Goal: Task Accomplishment & Management: Manage account settings

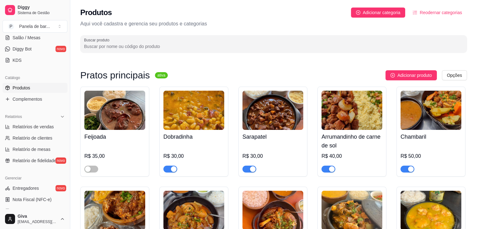
click at [196, 45] on input "Buscar produto" at bounding box center [274, 46] width 380 height 6
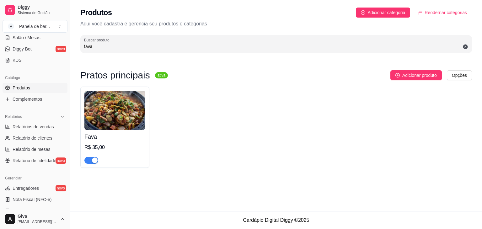
type input "fava"
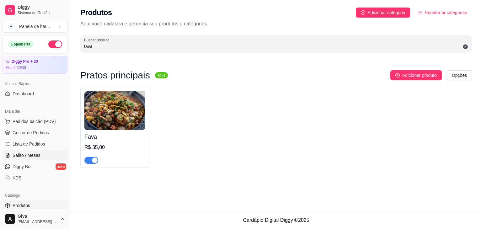
click at [40, 156] on link "Salão / Mesas" at bounding box center [35, 155] width 65 height 10
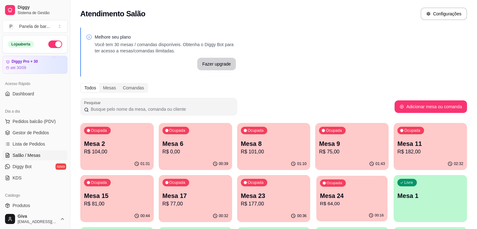
click at [321, 192] on p "Mesa 24" at bounding box center [353, 196] width 64 height 8
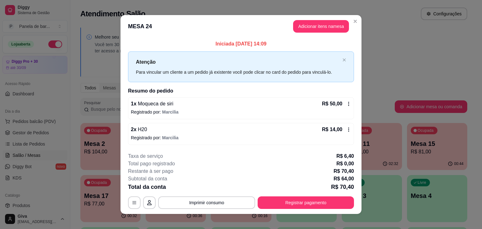
scroll to position [5, 0]
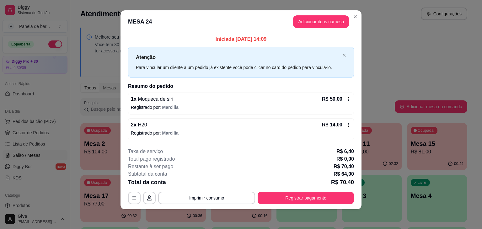
click at [346, 123] on icon at bounding box center [348, 124] width 5 height 5
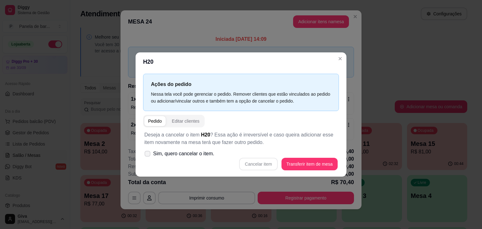
click at [200, 155] on span "Sim, quero cancelar o item." at bounding box center [183, 154] width 61 height 8
click at [148, 155] on input "Sim, quero cancelar o item." at bounding box center [146, 157] width 4 height 4
checkbox input "true"
click at [248, 162] on button "Cancelar item" at bounding box center [258, 164] width 37 height 12
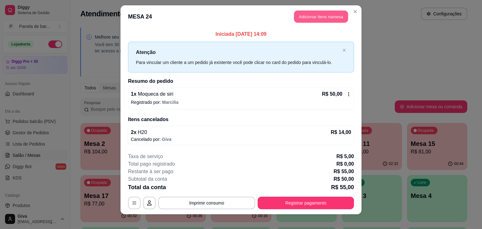
click at [328, 15] on button "Adicionar itens na mesa" at bounding box center [321, 17] width 54 height 12
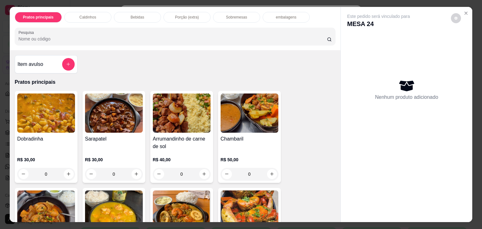
click at [146, 15] on div "Bebidas" at bounding box center [137, 17] width 47 height 11
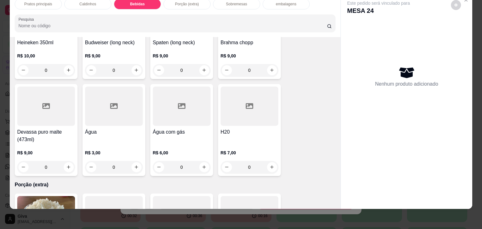
scroll to position [757, 0]
click at [270, 162] on button "increase-product-quantity" at bounding box center [272, 167] width 10 height 10
type input "1"
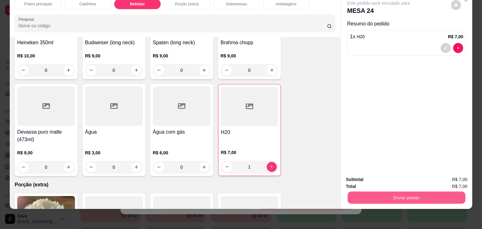
click at [397, 192] on button "Enviar pedido" at bounding box center [407, 198] width 118 height 12
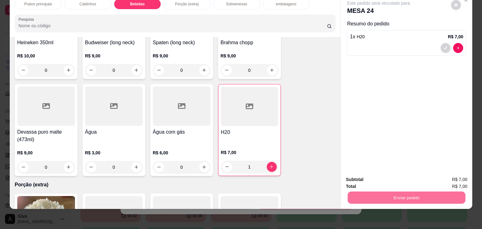
click at [389, 176] on button "Não registrar e enviar pedido" at bounding box center [385, 178] width 65 height 12
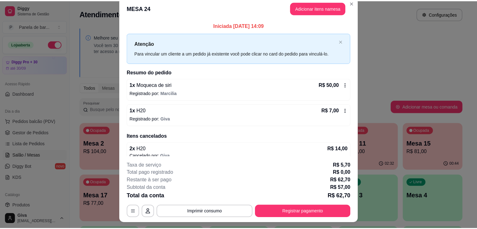
scroll to position [0, 0]
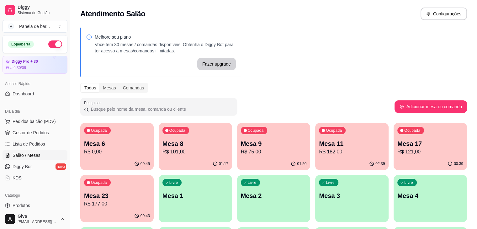
click at [225, 102] on div "Melhore seu plano Você tem 30 mesas / comandas disponíveis. Obtenha o Diggy Bot…" at bounding box center [273, 205] width 407 height 362
click at [149, 200] on p "R$ 177,00" at bounding box center [117, 203] width 64 height 7
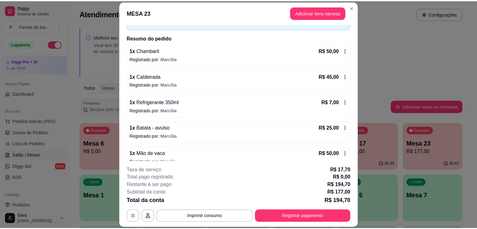
scroll to position [48, 0]
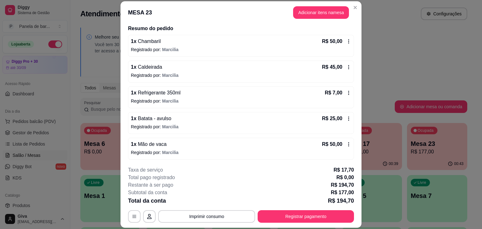
click at [346, 117] on icon at bounding box center [348, 118] width 5 height 5
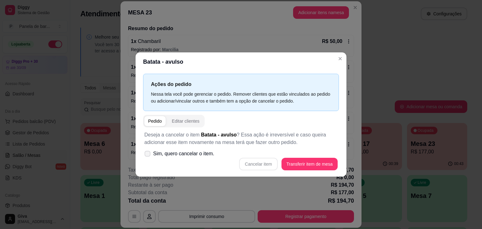
click at [146, 156] on span at bounding box center [148, 154] width 6 height 6
click at [146, 156] on input "Sim, quero cancelar o item." at bounding box center [146, 157] width 4 height 4
checkbox input "true"
click at [255, 163] on button "Cancelar item" at bounding box center [258, 164] width 37 height 12
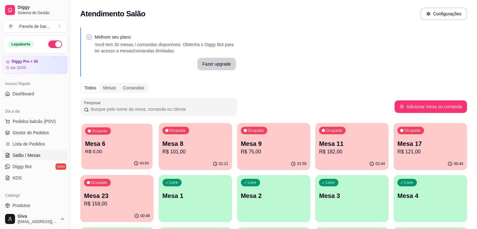
click at [128, 138] on div "Ocupada Mesa 6 R$ 0,00" at bounding box center [117, 141] width 71 height 34
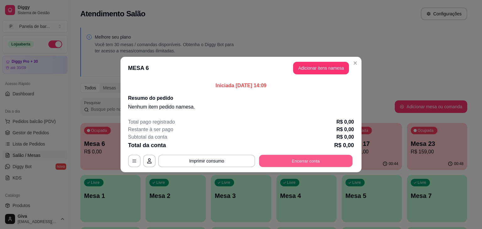
click at [278, 160] on button "Encerrar conta" at bounding box center [306, 161] width 94 height 12
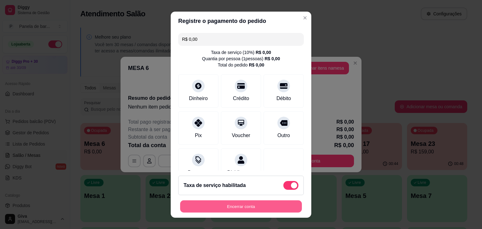
click at [227, 208] on button "Encerrar conta" at bounding box center [241, 206] width 122 height 12
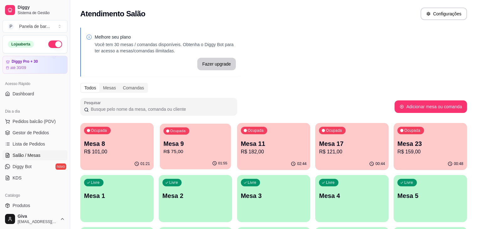
click at [171, 152] on p "R$ 75,00" at bounding box center [196, 151] width 64 height 7
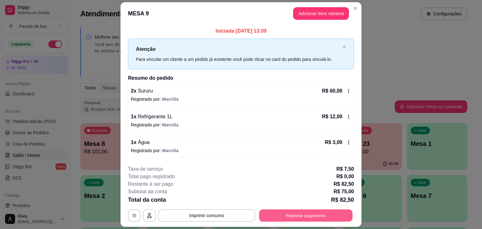
click at [262, 213] on button "Registrar pagamento" at bounding box center [306, 215] width 94 height 12
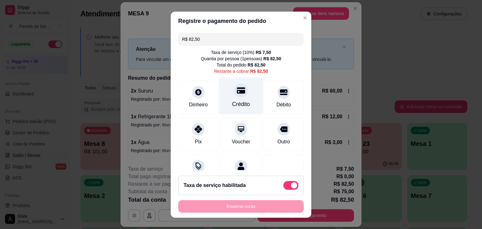
click at [230, 100] on div "Crédito" at bounding box center [241, 96] width 44 height 37
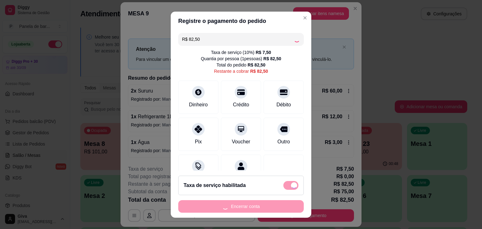
type input "R$ 0,00"
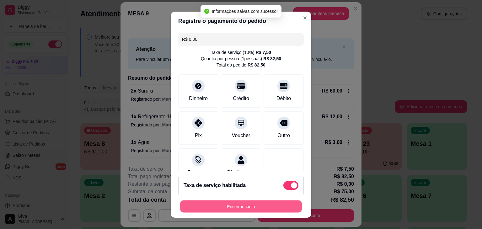
click at [248, 207] on button "Encerrar conta" at bounding box center [241, 206] width 122 height 12
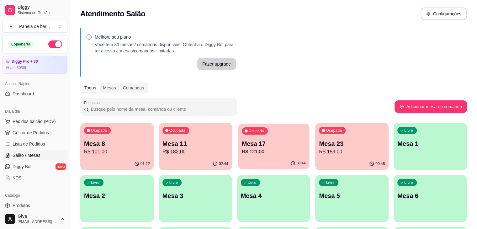
click at [244, 150] on p "R$ 121,00" at bounding box center [274, 151] width 64 height 7
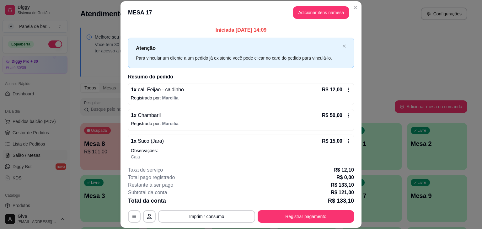
drag, startPoint x: 294, startPoint y: 209, endPoint x: 294, endPoint y: 216, distance: 6.9
click at [294, 216] on div "**********" at bounding box center [241, 194] width 226 height 57
click at [294, 216] on button "Registrar pagamento" at bounding box center [306, 216] width 96 height 13
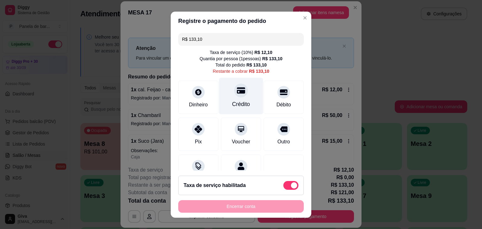
click at [246, 93] on div "Crédito" at bounding box center [241, 96] width 44 height 37
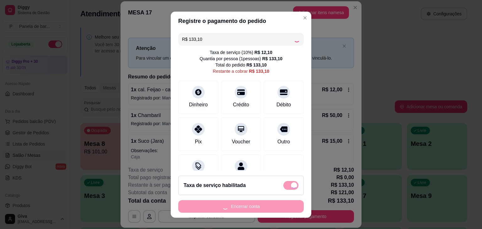
type input "R$ 0,00"
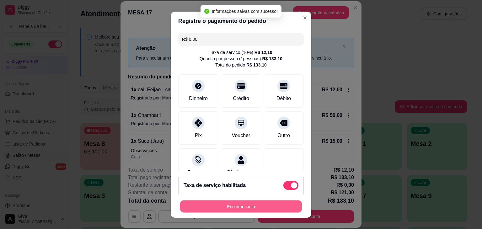
click at [256, 203] on button "Encerrar conta" at bounding box center [241, 206] width 122 height 12
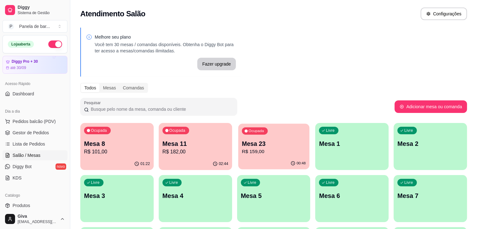
click at [247, 135] on div "Ocupada Mesa 23 R$ 159,00" at bounding box center [273, 141] width 71 height 34
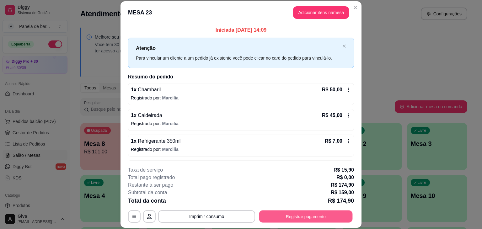
click at [286, 215] on button "Registrar pagamento" at bounding box center [306, 217] width 94 height 12
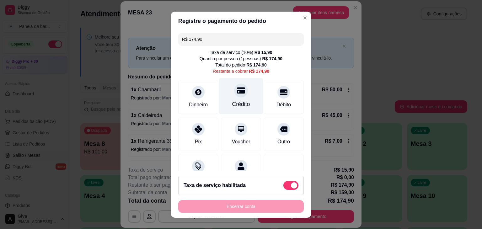
click at [232, 100] on div "Crédito" at bounding box center [241, 96] width 44 height 37
type input "R$ 0,00"
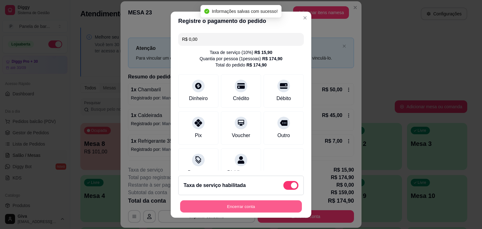
click at [247, 202] on button "Encerrar conta" at bounding box center [241, 206] width 122 height 12
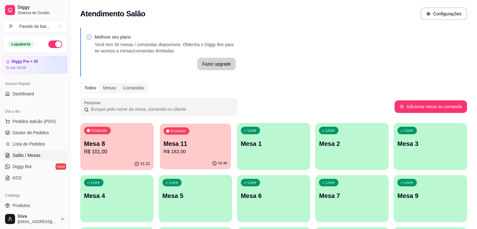
click at [169, 151] on p "R$ 182,00" at bounding box center [196, 151] width 64 height 7
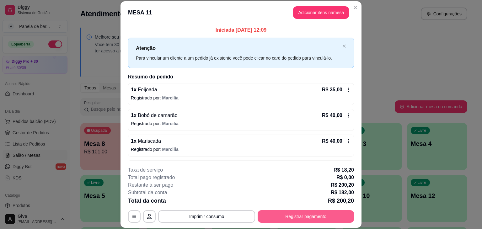
click at [267, 213] on button "Registrar pagamento" at bounding box center [306, 216] width 96 height 13
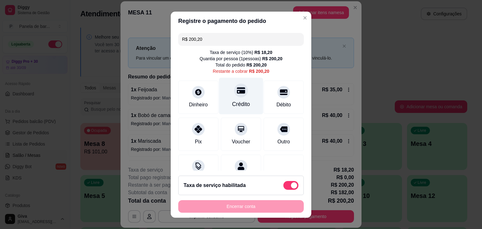
click at [252, 99] on div "Crédito" at bounding box center [241, 96] width 44 height 37
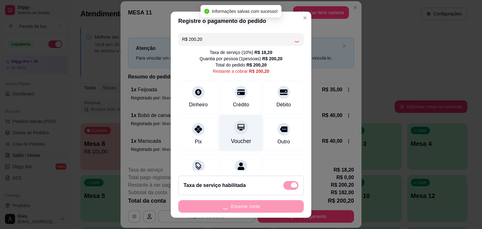
type input "R$ 0,00"
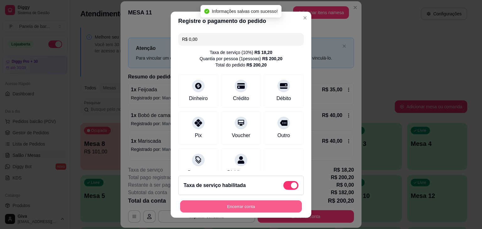
click at [242, 208] on button "Encerrar conta" at bounding box center [241, 206] width 122 height 12
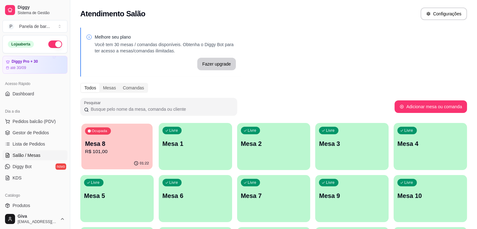
click at [126, 146] on p "Mesa 8" at bounding box center [117, 144] width 64 height 8
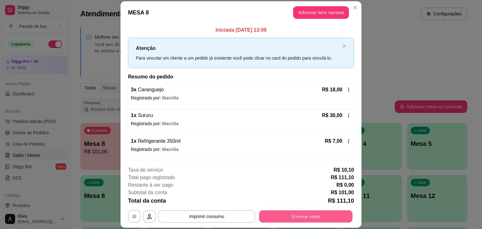
click at [275, 216] on button "Encerrar conta" at bounding box center [306, 217] width 94 height 12
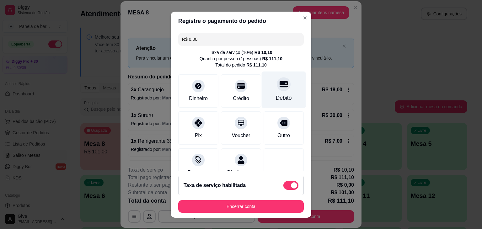
click at [280, 87] on icon at bounding box center [284, 84] width 8 height 8
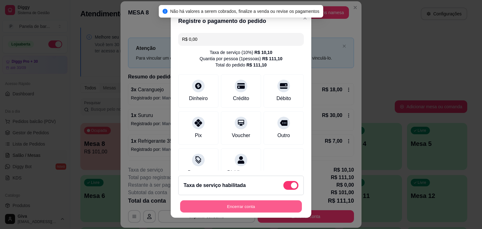
click at [244, 205] on button "Encerrar conta" at bounding box center [241, 206] width 122 height 12
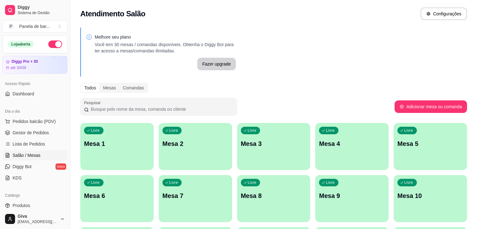
click at [359, 87] on div "Todos Mesas Comandas" at bounding box center [273, 88] width 387 height 10
